Goal: Information Seeking & Learning: Learn about a topic

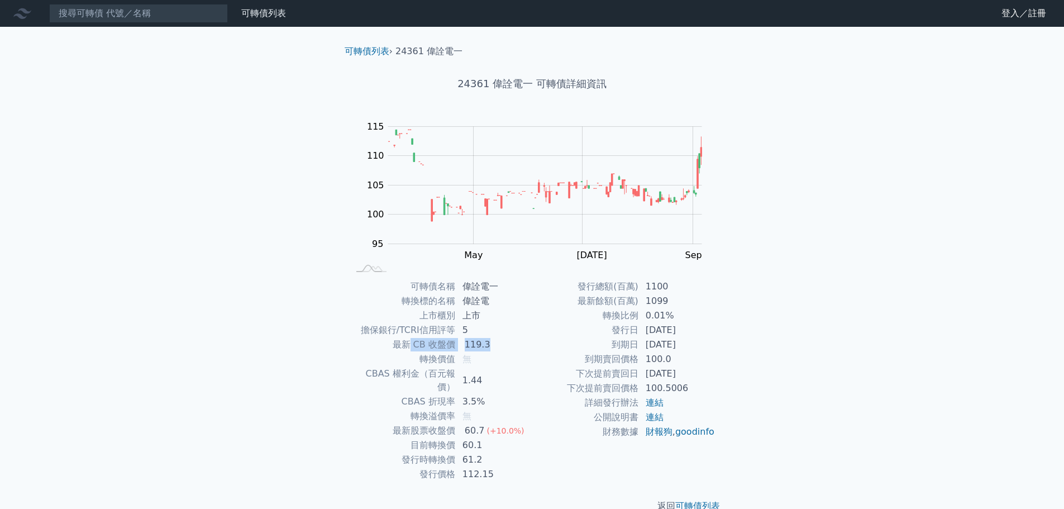
drag, startPoint x: 477, startPoint y: 350, endPoint x: 410, endPoint y: 350, distance: 67.0
click at [410, 350] on tr "最新 CB 收盤價 119.3" at bounding box center [440, 344] width 183 height 15
click at [767, 363] on div "可轉債列表 財務數據 可轉債列表 財務數據 登入／註冊 登入／註冊 可轉債列表 › 24361 偉詮電一 24361 偉詮電一 可轉債詳細資訊 Zoom Ou…" at bounding box center [532, 265] width 1064 height 530
click at [773, 319] on div "可轉債列表 財務數據 可轉債列表 財務數據 登入／註冊 登入／註冊 可轉債列表 › 24361 偉詮電一 24361 偉詮電一 可轉債詳細資訊 Zoom Ou…" at bounding box center [532, 265] width 1064 height 530
drag, startPoint x: 688, startPoint y: 373, endPoint x: 571, endPoint y: 334, distance: 123.4
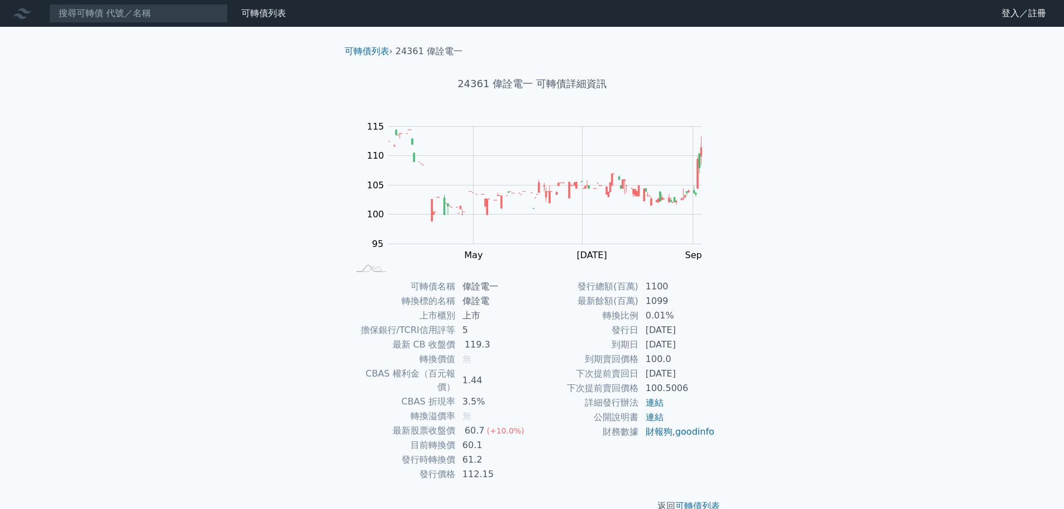
click at [571, 334] on tbody "發行總額(百萬) 1100 最新餘額(百萬) 1099 轉換比例 0.01% 發行日 2023-09-11 到期日 2026-09-11 到期賣回價格 100…" at bounding box center [623, 359] width 183 height 160
click at [205, 347] on div "可轉債列表 財務數據 可轉債列表 財務數據 登入／註冊 登入／註冊 可轉債列表 › 24361 偉詮電一 24361 偉詮電一 可轉債詳細資訊 Zoom Ou…" at bounding box center [532, 265] width 1064 height 530
